Goal: Task Accomplishment & Management: Use online tool/utility

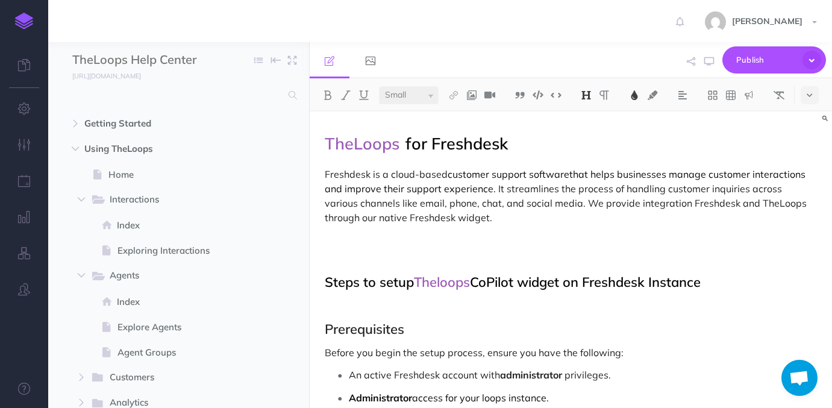
select select "null"
click at [327, 275] on h2 "Steps to setup Theloops CoPilot widget on Freshdesk Instance" at bounding box center [571, 282] width 492 height 14
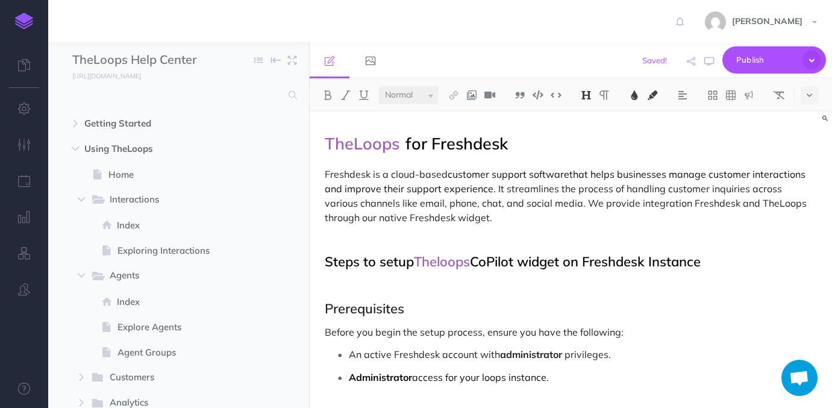
click at [326, 307] on span "Prerequisites" at bounding box center [365, 308] width 80 height 17
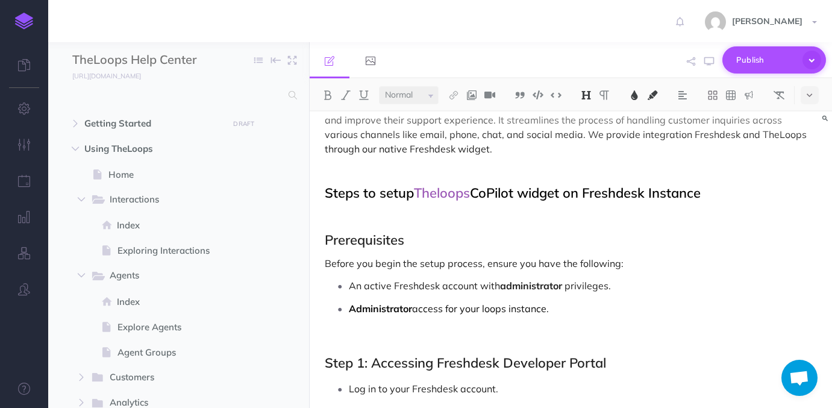
click at [778, 60] on span "Publish" at bounding box center [767, 60] width 60 height 19
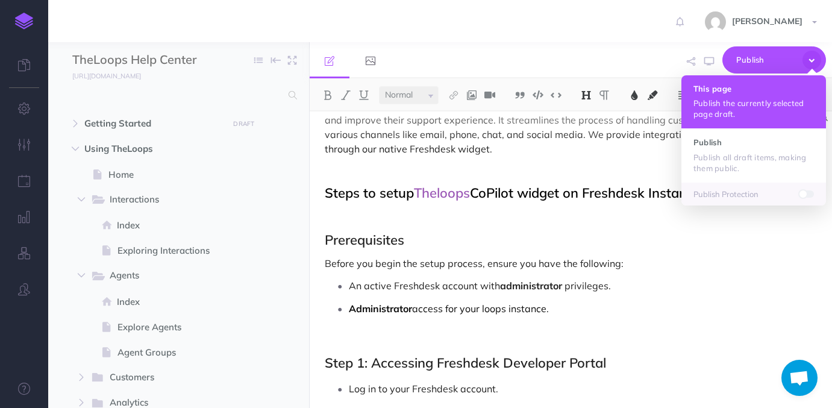
click at [729, 86] on h4 "This page" at bounding box center [754, 88] width 121 height 8
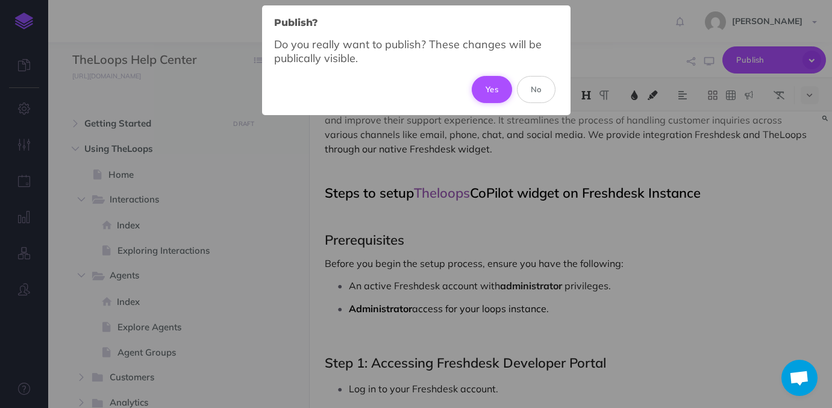
click at [497, 87] on button "Yes" at bounding box center [492, 89] width 40 height 27
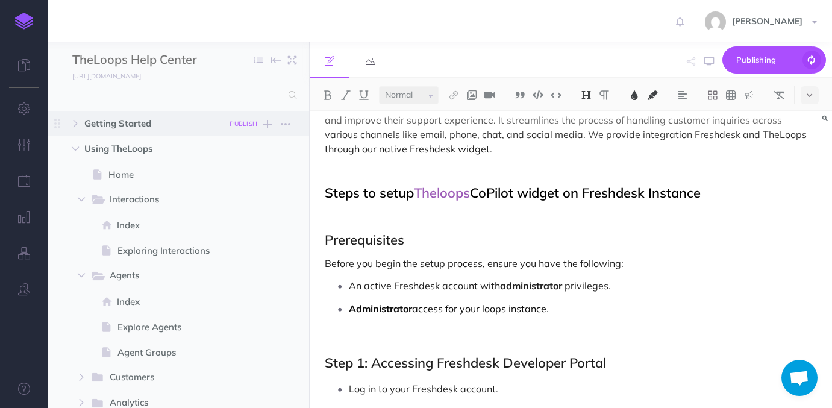
click at [236, 125] on small "PUBLISH" at bounding box center [244, 124] width 28 height 8
click at [237, 227] on button "Publish" at bounding box center [232, 226] width 39 height 20
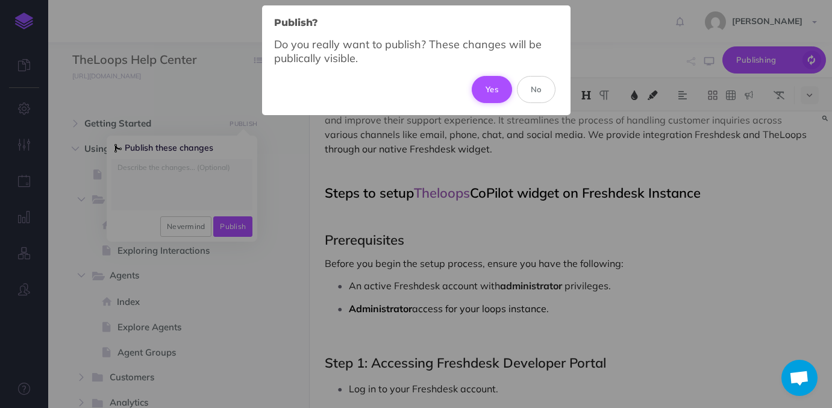
click at [498, 88] on button "Yes" at bounding box center [492, 89] width 40 height 27
